Goal: Contribute content: Add original content to the website for others to see

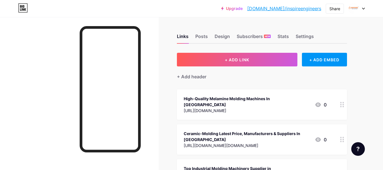
click at [51, 81] on div at bounding box center [79, 102] width 159 height 170
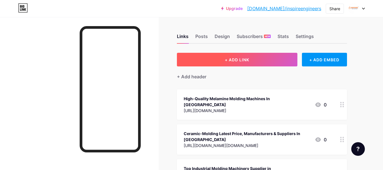
click at [251, 56] on button "+ ADD LINK" at bounding box center [237, 60] width 121 height 14
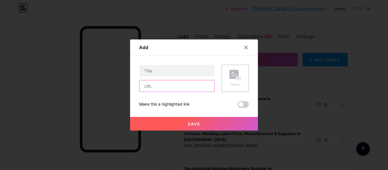
click at [155, 81] on input "text" at bounding box center [176, 85] width 75 height 11
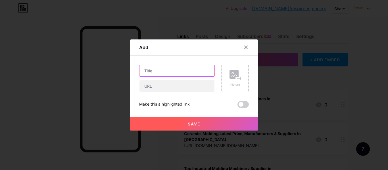
click at [163, 71] on input "text" at bounding box center [176, 70] width 75 height 11
paste input "High-Quality Rubber Molding Machines Manufacturer in [GEOGRAPHIC_DATA], [GEOGRA…"
type input "High-Quality Rubber Molding Machines Manufacturer in [GEOGRAPHIC_DATA], [GEOGRA…"
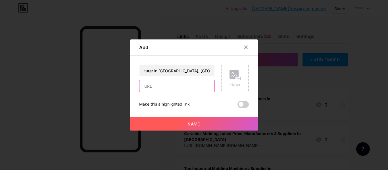
click at [158, 88] on input "text" at bounding box center [176, 85] width 75 height 11
paste input "[URL][DOMAIN_NAME]"
type input "[URL][DOMAIN_NAME]"
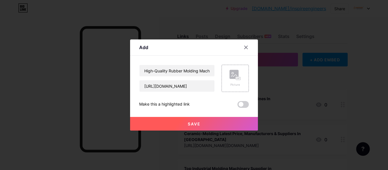
click at [189, 124] on span "Save" at bounding box center [194, 123] width 13 height 5
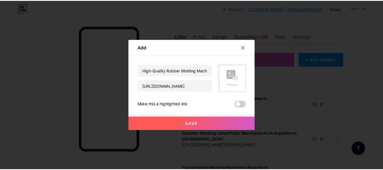
scroll to position [0, 0]
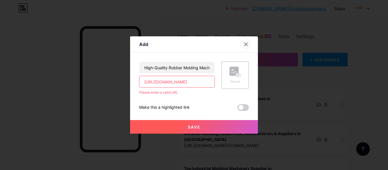
click at [244, 43] on icon at bounding box center [245, 44] width 3 height 3
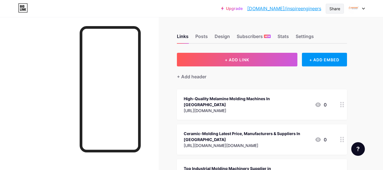
click at [337, 8] on div "Share" at bounding box center [335, 9] width 11 height 6
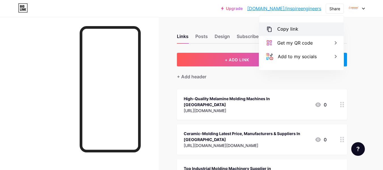
click at [303, 30] on div "Copy link" at bounding box center [301, 29] width 85 height 14
